Goal: Information Seeking & Learning: Learn about a topic

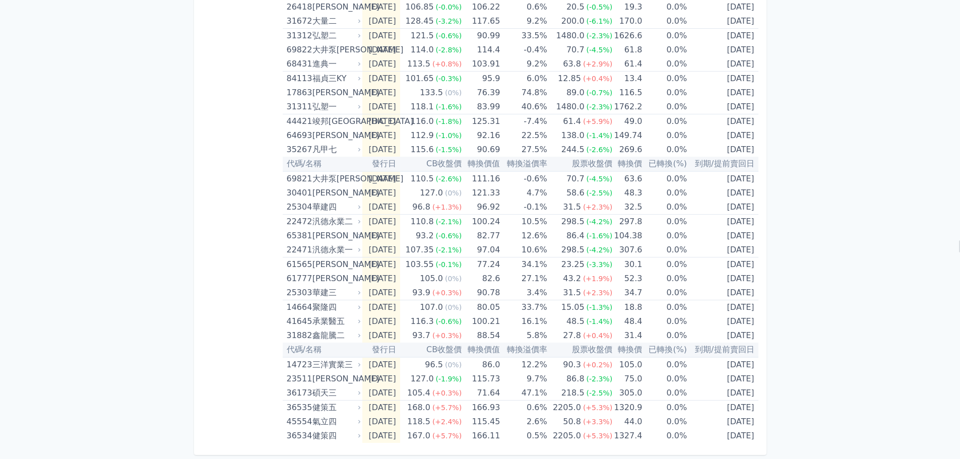
scroll to position [64, 0]
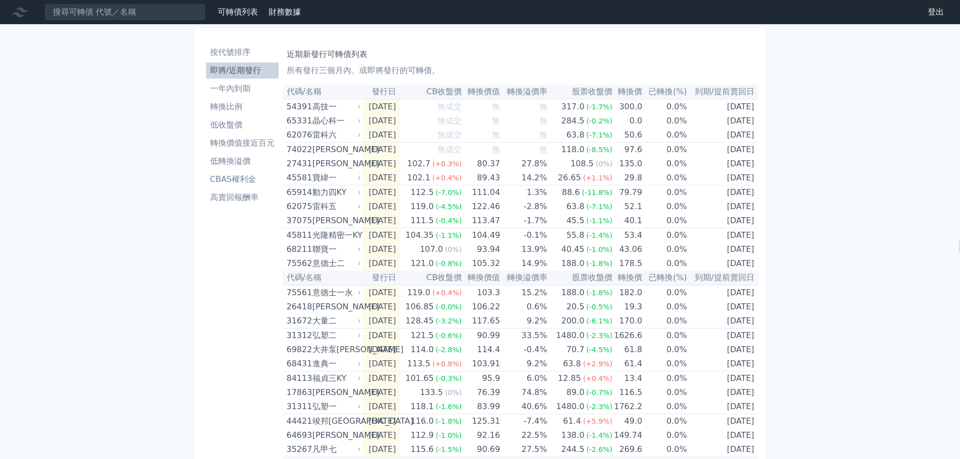
click at [241, 52] on li "按代號排序" at bounding box center [242, 52] width 73 height 12
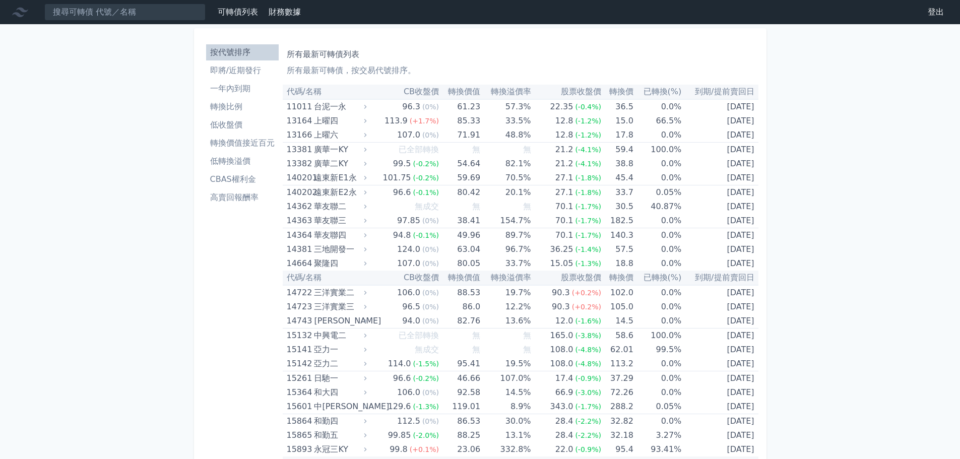
scroll to position [3827, 0]
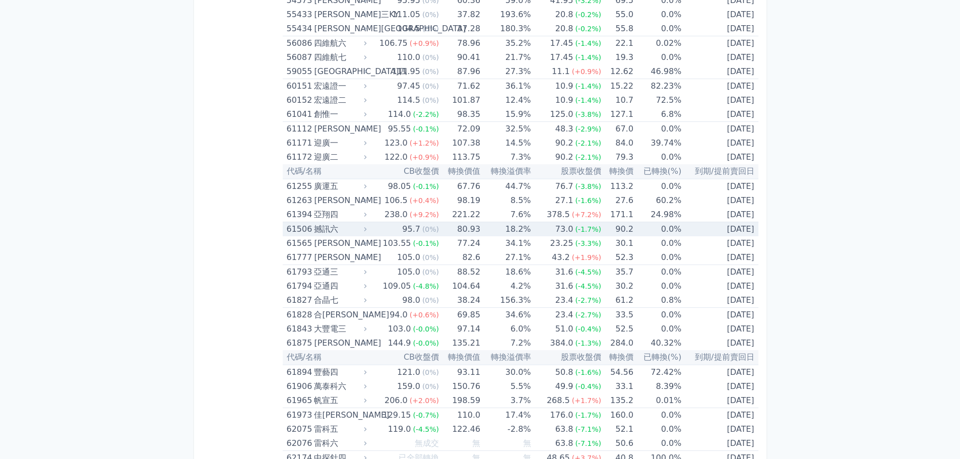
click at [526, 232] on td "18.2%" at bounding box center [505, 229] width 50 height 15
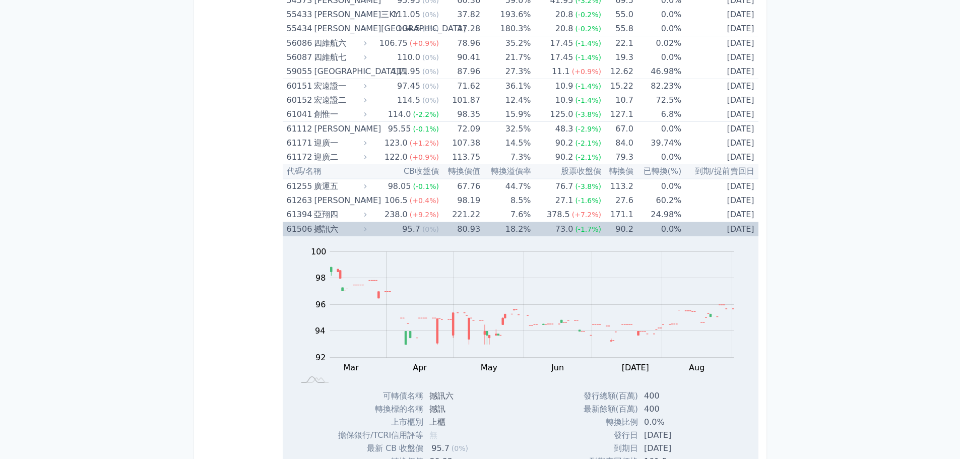
scroll to position [3878, 0]
